Goal: Task Accomplishment & Management: Manage account settings

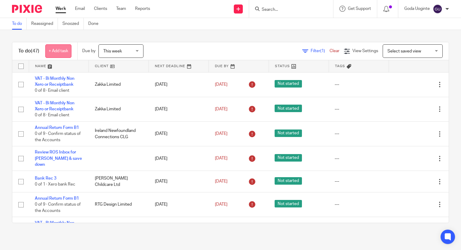
click at [60, 51] on link "+ Add task" at bounding box center [58, 51] width 26 height 14
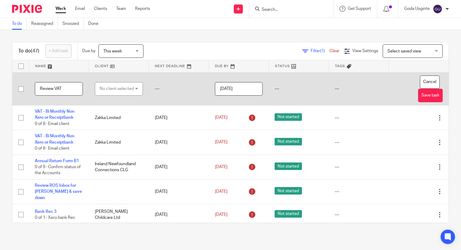
type input "Review VAT"
click at [119, 88] on div "No client selected" at bounding box center [117, 89] width 34 height 13
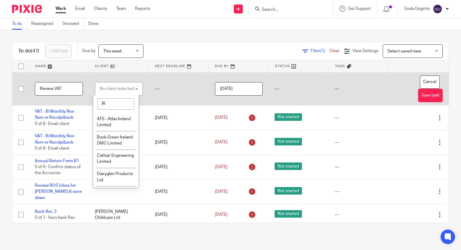
type input "IRI"
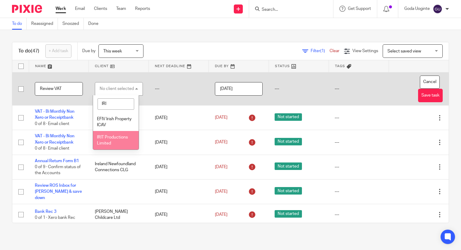
click at [105, 141] on li "IRIT Productions Limited" at bounding box center [115, 140] width 45 height 18
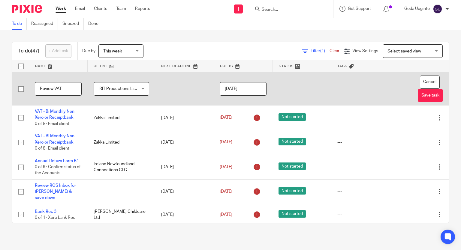
click at [248, 87] on input "[DATE]" at bounding box center [243, 89] width 47 height 14
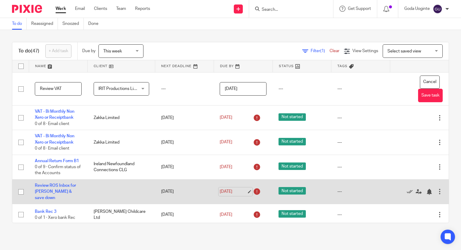
drag, startPoint x: 225, startPoint y: 192, endPoint x: 238, endPoint y: 120, distance: 73.6
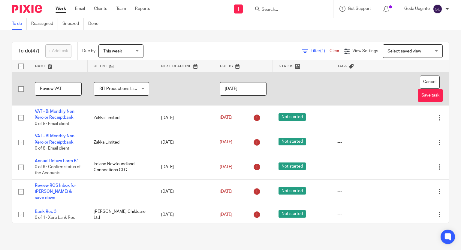
click at [243, 93] on input "2025-09-21" at bounding box center [243, 89] width 47 height 14
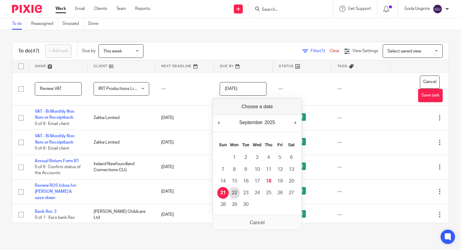
type input "2025-09-22"
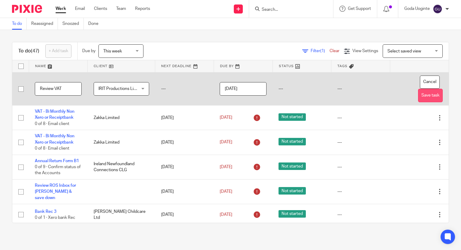
click at [418, 95] on button "Save task" at bounding box center [430, 96] width 25 height 14
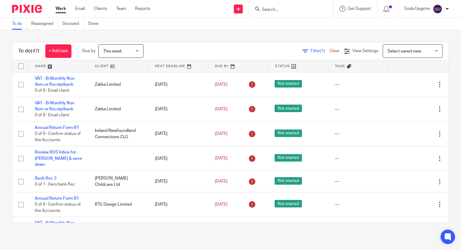
click at [134, 51] on span "This week" at bounding box center [119, 51] width 32 height 13
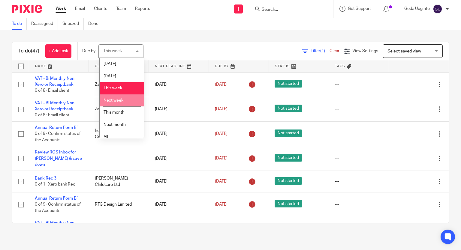
click at [127, 98] on li "Next week" at bounding box center [122, 101] width 44 height 12
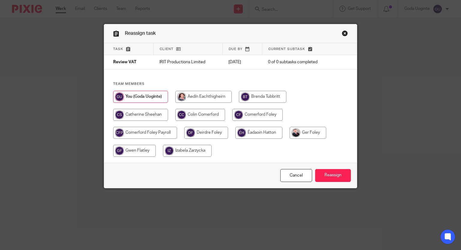
click at [306, 134] on input "radio" at bounding box center [308, 133] width 37 height 12
radio input "true"
click at [329, 176] on input "Reassign" at bounding box center [333, 175] width 36 height 13
